Goal: Information Seeking & Learning: Understand process/instructions

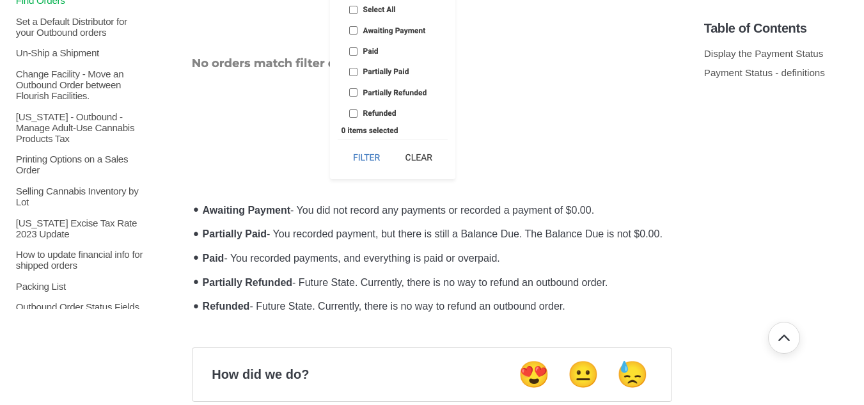
scroll to position [768, 0]
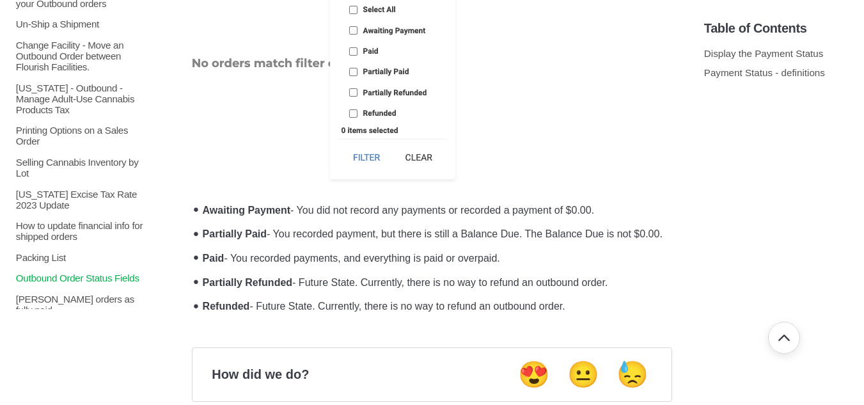
click at [90, 283] on p "Outbound Order Status Fields" at bounding box center [81, 278] width 132 height 11
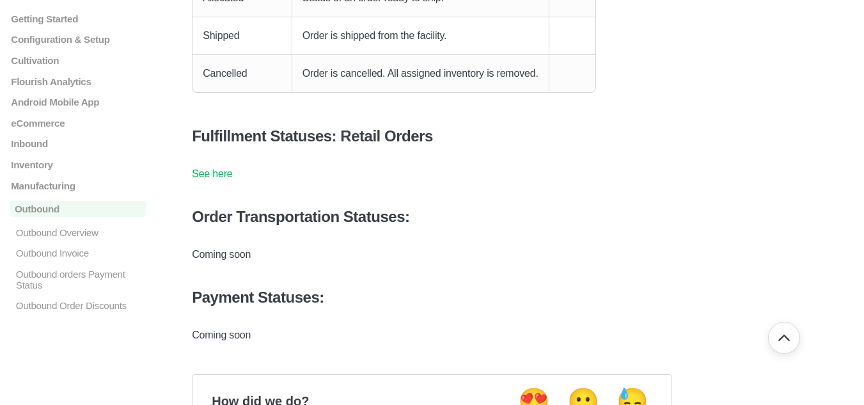
scroll to position [427, 0]
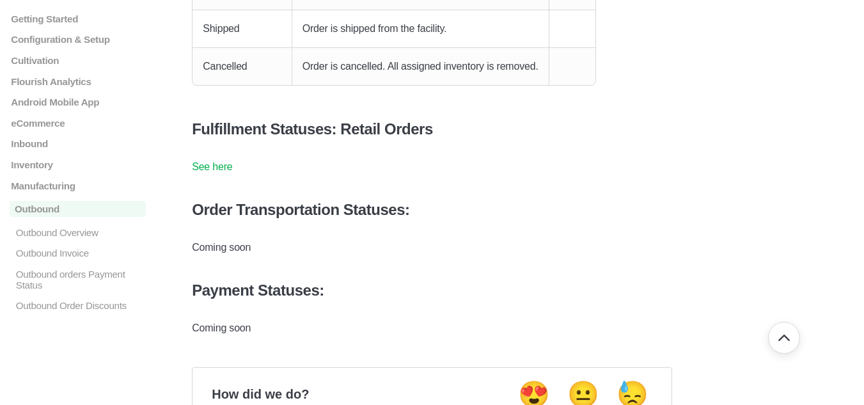
click at [228, 162] on link "See here" at bounding box center [212, 166] width 40 height 11
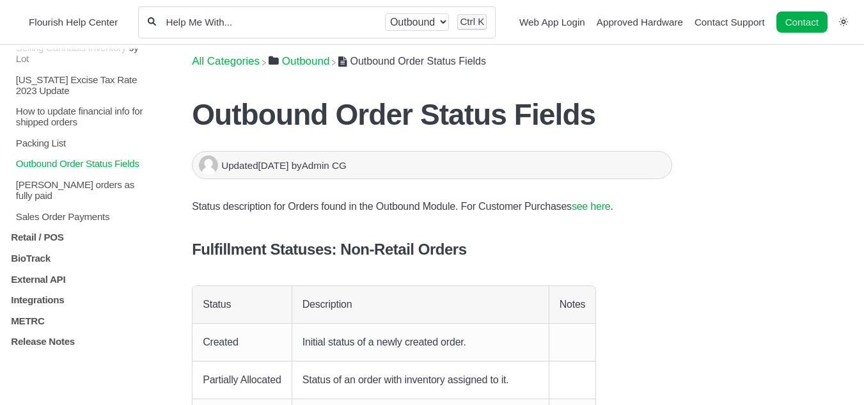
scroll to position [939, 0]
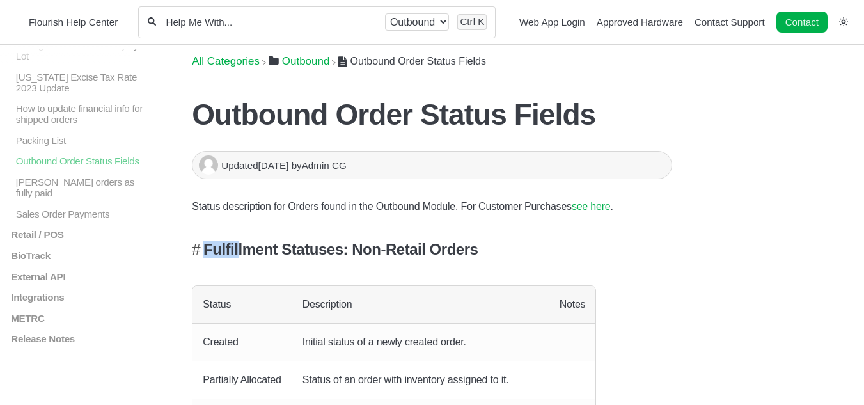
drag, startPoint x: 183, startPoint y: 251, endPoint x: 290, endPoint y: 248, distance: 107.5
click at [527, 248] on h4 "Fulfillment Statuses: Non-Retail Orders" at bounding box center [432, 250] width 480 height 18
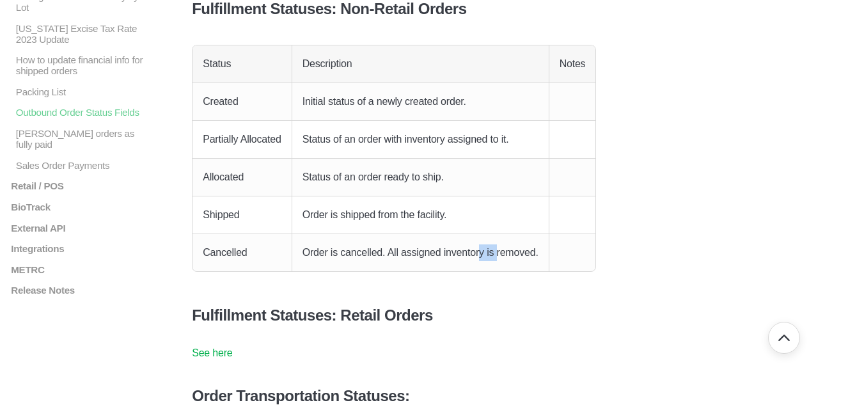
click at [480, 255] on p "Order is cancelled. All assigned inventory is removed." at bounding box center [421, 252] width 236 height 17
click at [509, 310] on h4 "Fulfillment Statuses: Retail Orders" at bounding box center [432, 315] width 480 height 18
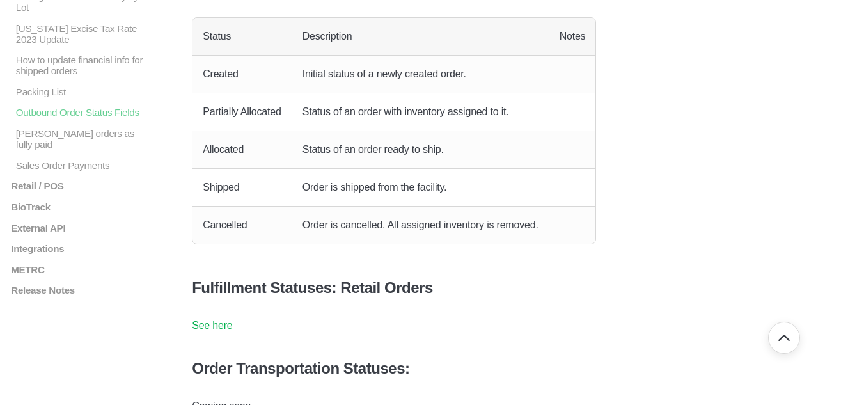
scroll to position [280, 0]
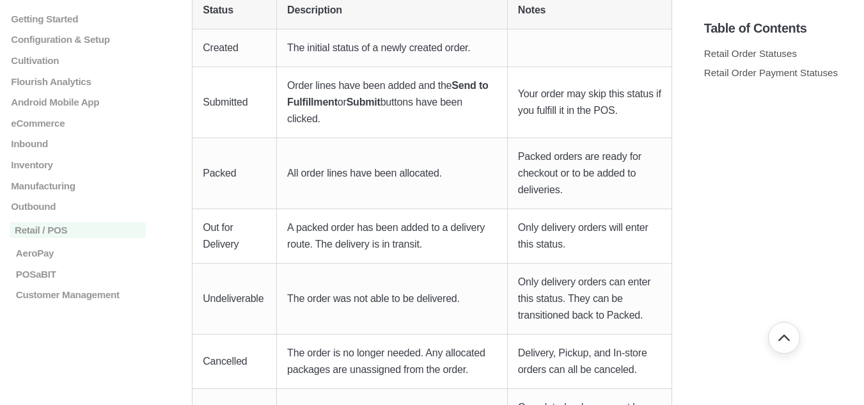
scroll to position [353, 0]
